Goal: Navigation & Orientation: Find specific page/section

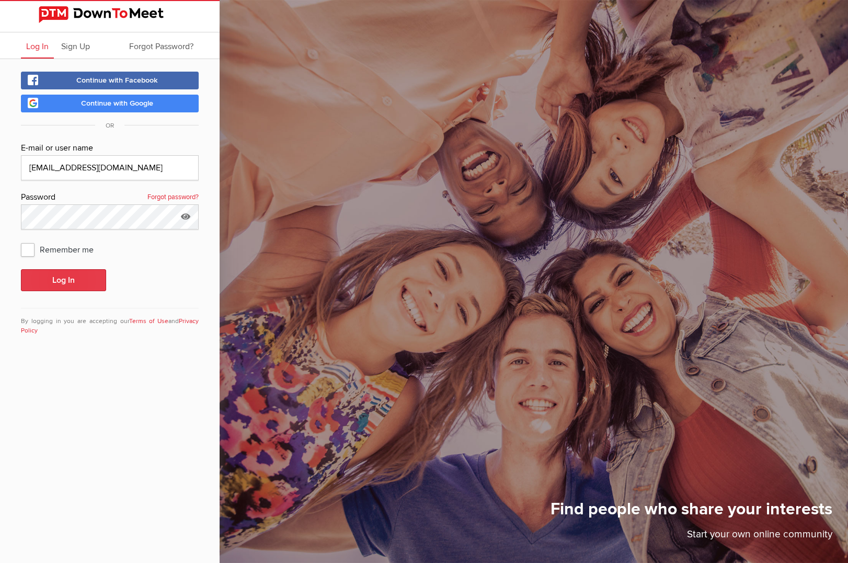
click at [68, 277] on button "Log In" at bounding box center [63, 280] width 85 height 22
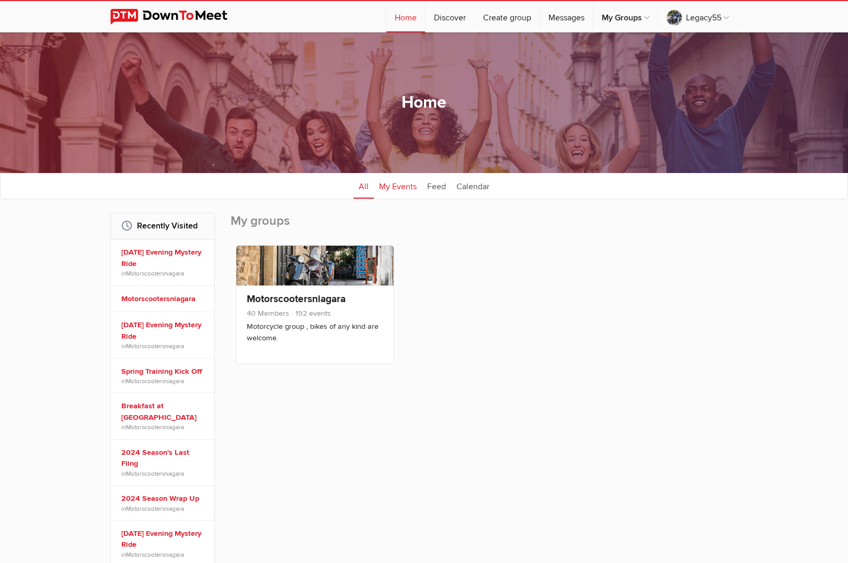
click at [406, 187] on link "My Events" at bounding box center [398, 185] width 48 height 26
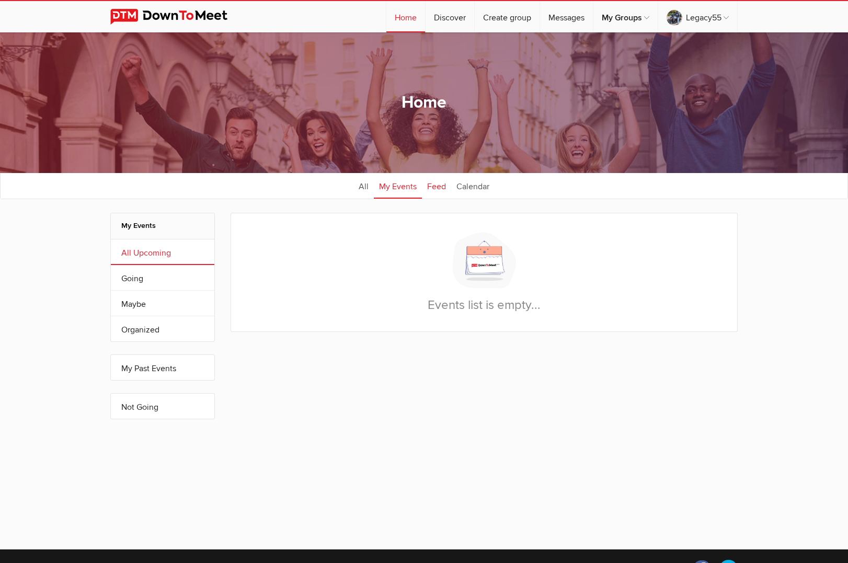
click at [429, 183] on link "Feed" at bounding box center [436, 185] width 29 height 26
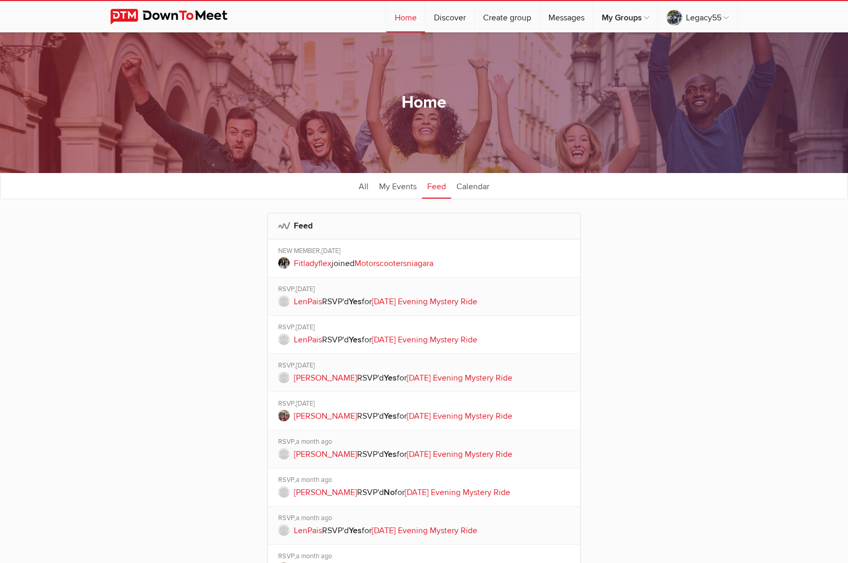
click at [283, 259] on img at bounding box center [283, 262] width 11 height 11
click at [474, 186] on link "Calendar" at bounding box center [472, 185] width 43 height 26
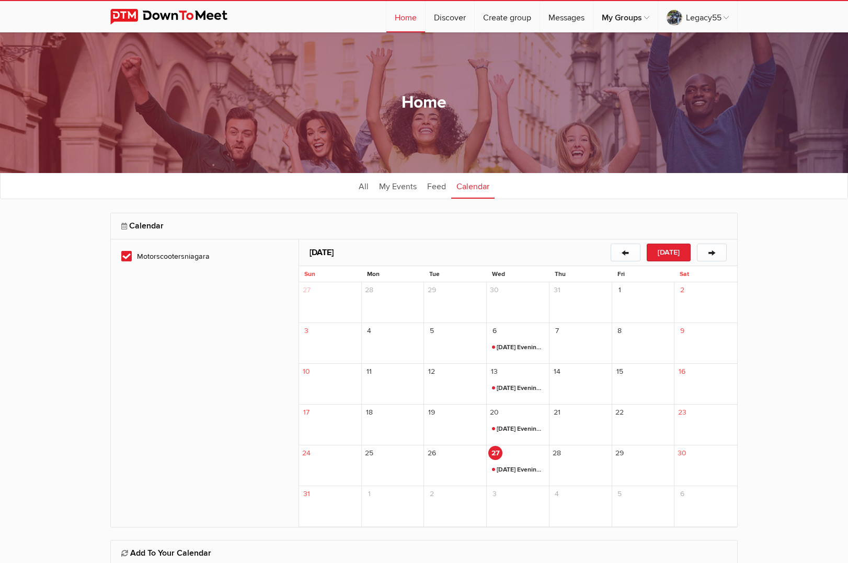
click at [534, 457] on div "27" at bounding box center [517, 453] width 61 height 14
click at [519, 468] on span "[DATE] Evening Mystery Ride" at bounding box center [518, 470] width 52 height 13
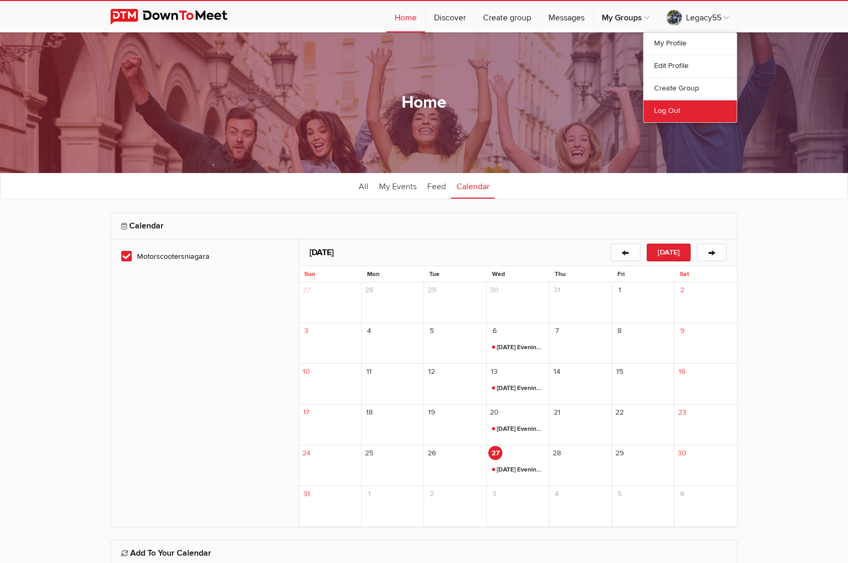
click at [670, 111] on link "Log Out" at bounding box center [689, 111] width 93 height 22
